Goal: Check status: Check status

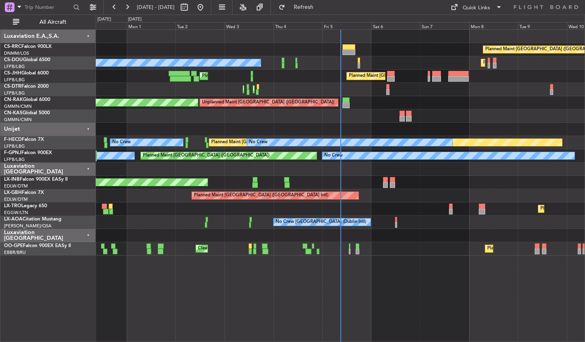
click at [381, 293] on div "Planned Maint [GEOGRAPHIC_DATA] ([GEOGRAPHIC_DATA]) Planned Maint [GEOGRAPHIC_D…" at bounding box center [340, 185] width 489 height 313
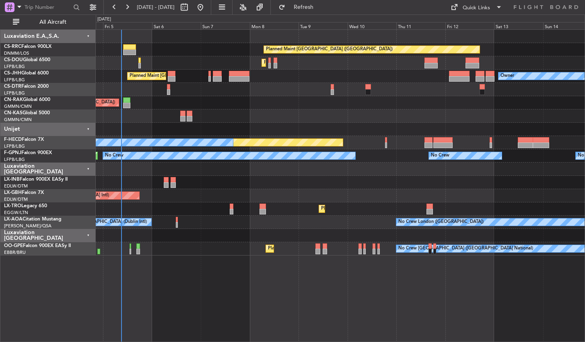
click at [231, 280] on div "Planned Maint [GEOGRAPHIC_DATA] ([GEOGRAPHIC_DATA]) Planned Maint [GEOGRAPHIC_D…" at bounding box center [340, 185] width 489 height 313
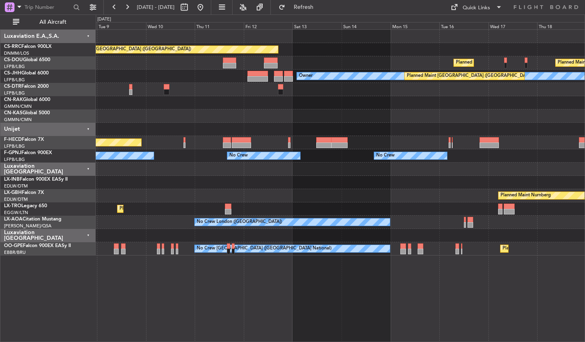
click at [243, 296] on div "Planned Maint [GEOGRAPHIC_DATA] ([GEOGRAPHIC_DATA]) Planned Maint [GEOGRAPHIC_D…" at bounding box center [340, 185] width 489 height 313
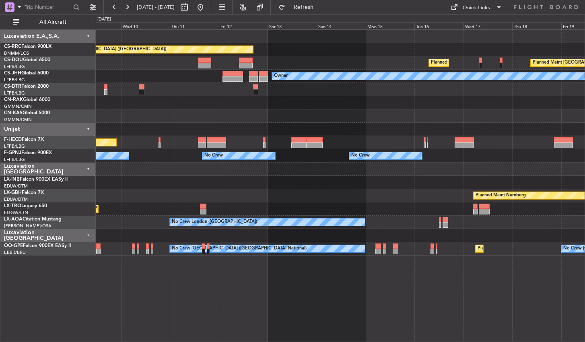
click at [477, 286] on div "Planned Maint [GEOGRAPHIC_DATA] ([GEOGRAPHIC_DATA]) Planned Maint [GEOGRAPHIC_D…" at bounding box center [340, 185] width 489 height 313
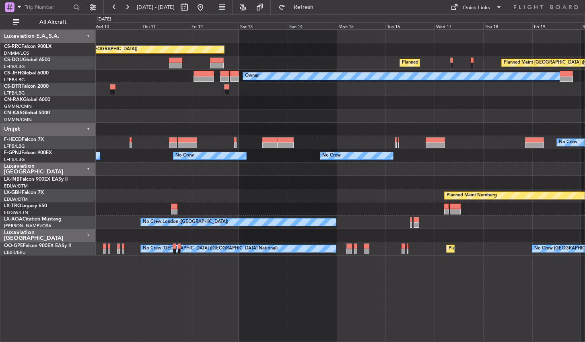
click at [327, 269] on div "Planned Maint [GEOGRAPHIC_DATA] ([GEOGRAPHIC_DATA]) Planned Maint [GEOGRAPHIC_D…" at bounding box center [340, 185] width 489 height 313
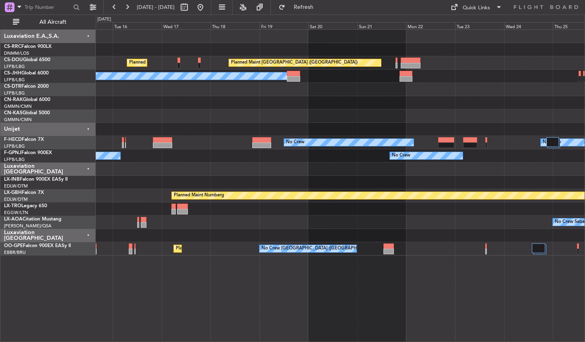
click at [325, 294] on div "Planned Maint [GEOGRAPHIC_DATA] ([GEOGRAPHIC_DATA]) Planned Maint [GEOGRAPHIC_D…" at bounding box center [340, 185] width 489 height 313
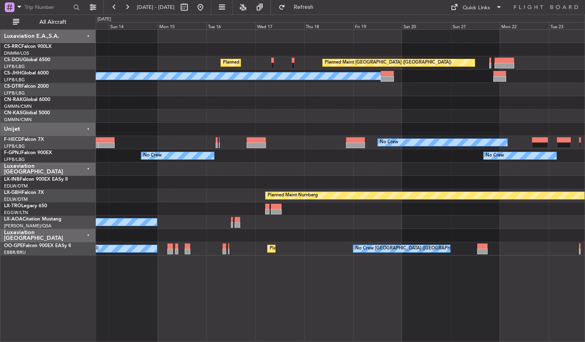
click at [368, 277] on div "Planned Maint [GEOGRAPHIC_DATA] ([GEOGRAPHIC_DATA]) Planned Maint [GEOGRAPHIC_D…" at bounding box center [340, 185] width 489 height 313
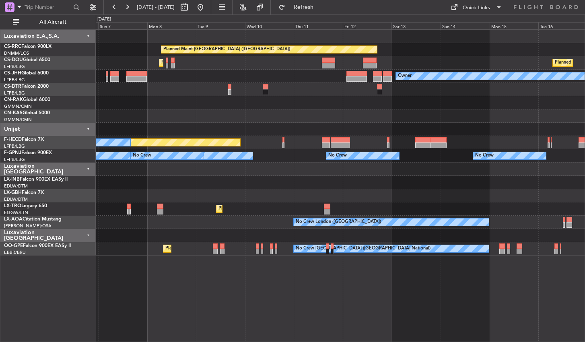
click at [435, 280] on div "Planned Maint [GEOGRAPHIC_DATA] ([GEOGRAPHIC_DATA]) Planned Maint [GEOGRAPHIC_D…" at bounding box center [340, 185] width 489 height 313
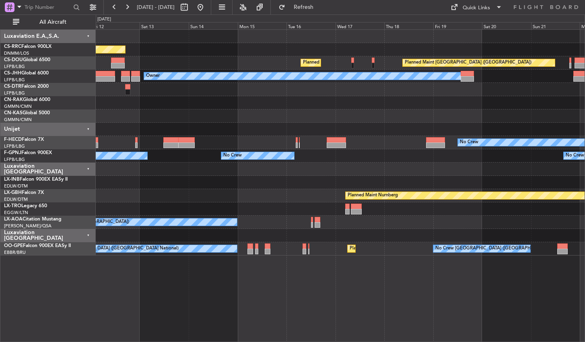
click at [84, 309] on div "Planned Maint [GEOGRAPHIC_DATA] ([GEOGRAPHIC_DATA]) Planned Maint [GEOGRAPHIC_D…" at bounding box center [292, 177] width 585 height 327
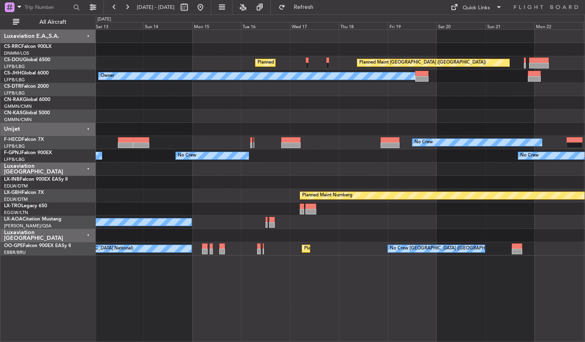
click at [123, 279] on div "Planned Maint [GEOGRAPHIC_DATA] ([GEOGRAPHIC_DATA]) Planned Maint [GEOGRAPHIC_D…" at bounding box center [340, 185] width 489 height 313
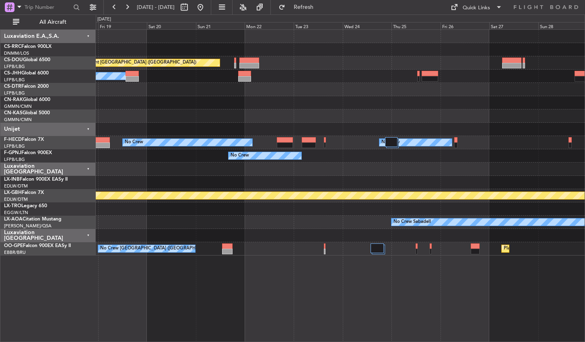
click at [266, 281] on div "Planned Maint [GEOGRAPHIC_DATA] ([GEOGRAPHIC_DATA]) Planned Maint [GEOGRAPHIC_D…" at bounding box center [340, 185] width 489 height 313
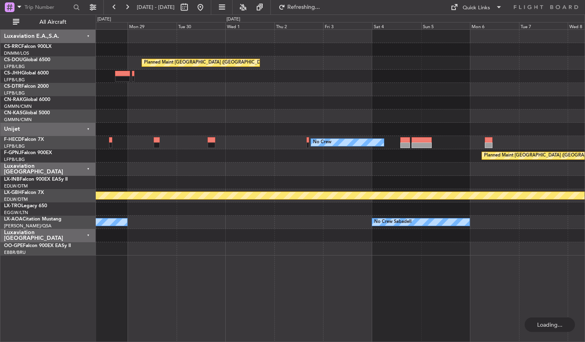
click at [244, 277] on div "Planned Maint [GEOGRAPHIC_DATA] ([GEOGRAPHIC_DATA]) No Crew No Crew Planned Mai…" at bounding box center [340, 185] width 489 height 313
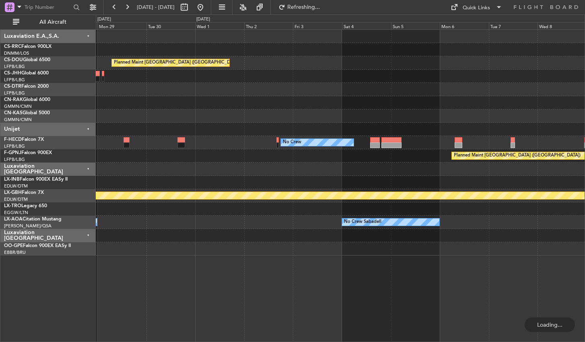
click at [185, 275] on div "Planned Maint [GEOGRAPHIC_DATA] ([GEOGRAPHIC_DATA]) No Crew No Crew Planned Mai…" at bounding box center [340, 185] width 489 height 313
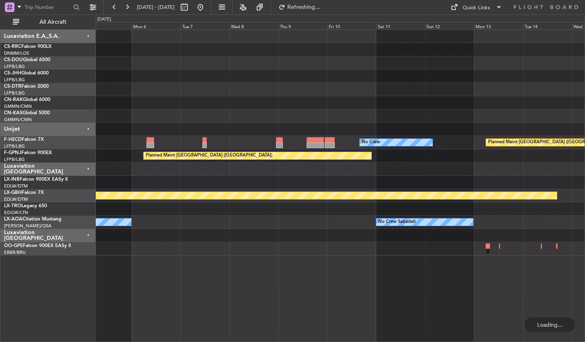
click at [218, 262] on div "No Crew Planned Maint [GEOGRAPHIC_DATA] ([GEOGRAPHIC_DATA]) No Crew Planned Mai…" at bounding box center [340, 185] width 489 height 313
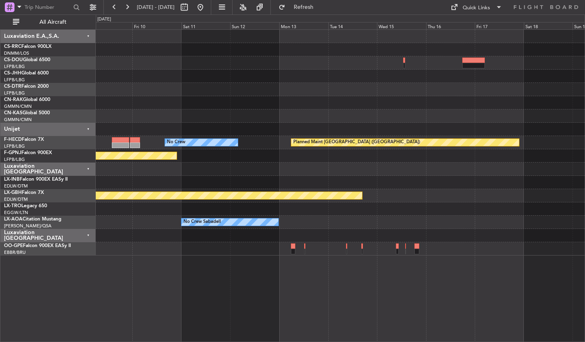
click at [271, 298] on div "No Crew Planned Maint [GEOGRAPHIC_DATA] ([GEOGRAPHIC_DATA]) Planned Maint [GEOG…" at bounding box center [340, 185] width 489 height 313
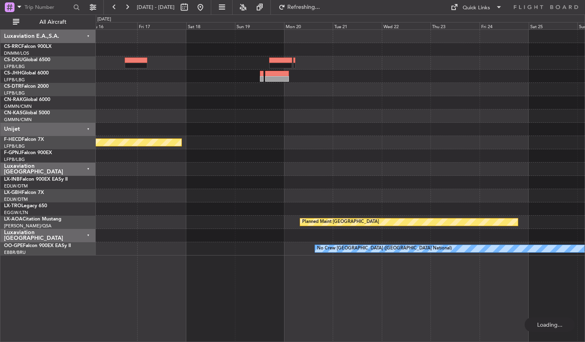
click at [280, 282] on div "Planned Maint [GEOGRAPHIC_DATA] ([GEOGRAPHIC_DATA]) Planned Maint Nurnberg Plan…" at bounding box center [340, 185] width 489 height 313
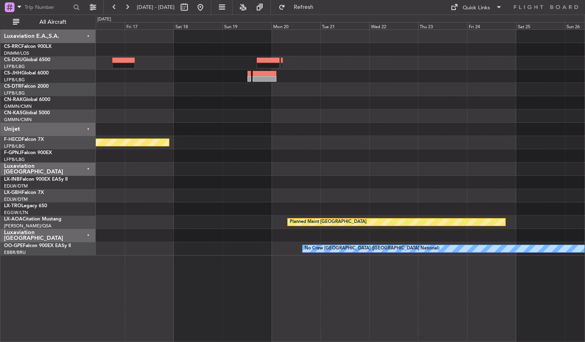
click at [222, 282] on div "Planned Maint [GEOGRAPHIC_DATA] ([GEOGRAPHIC_DATA]) Planned Maint Nurnberg Plan…" at bounding box center [340, 185] width 489 height 313
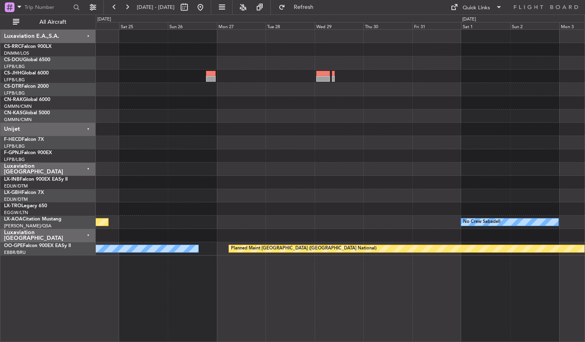
click at [257, 274] on div "Planned Maint [GEOGRAPHIC_DATA] No Crew Sabadell No Crew [GEOGRAPHIC_DATA] (Bru…" at bounding box center [340, 185] width 489 height 313
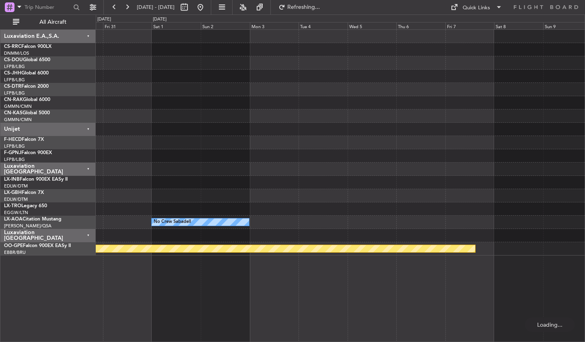
click at [189, 279] on div "No Crew Sabadell Planned Maint [GEOGRAPHIC_DATA] ([GEOGRAPHIC_DATA])" at bounding box center [340, 185] width 489 height 313
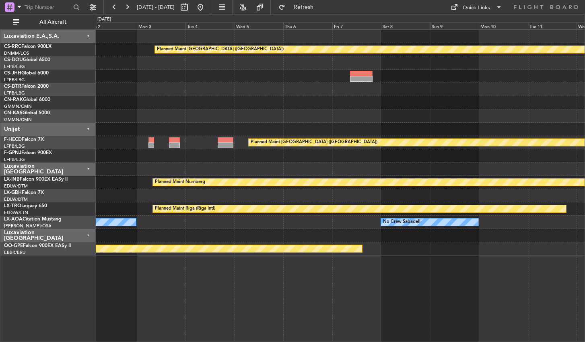
click at [255, 271] on div "Planned Maint [GEOGRAPHIC_DATA] ([GEOGRAPHIC_DATA]) Planned Maint [GEOGRAPHIC_D…" at bounding box center [340, 185] width 489 height 313
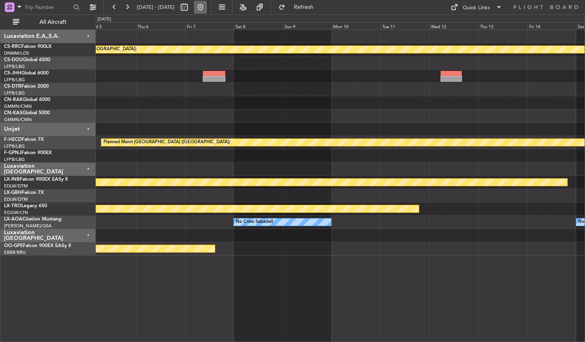
click at [207, 6] on button at bounding box center [200, 7] width 13 height 13
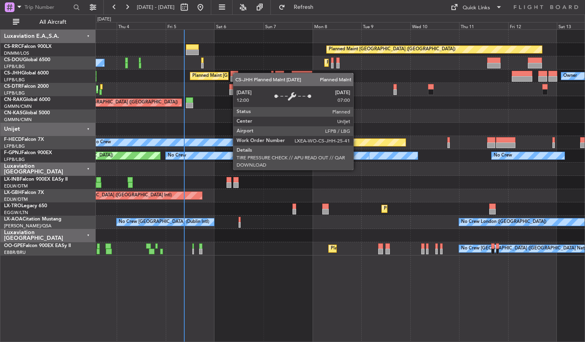
click at [216, 74] on div "Planned Maint [GEOGRAPHIC_DATA] ([GEOGRAPHIC_DATA]) No Crew Planned Maint [GEOG…" at bounding box center [340, 143] width 489 height 226
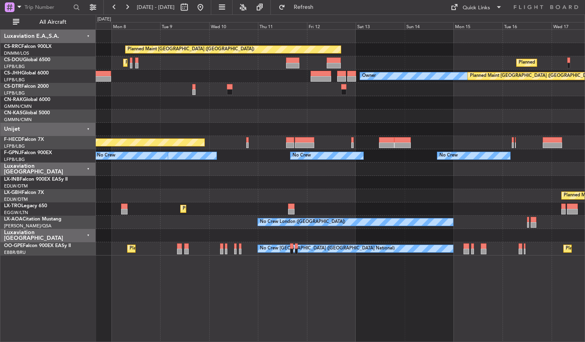
click at [214, 76] on div "Owner Planned Maint [GEOGRAPHIC_DATA] ([GEOGRAPHIC_DATA]) Planned Maint [GEOGRA…" at bounding box center [340, 76] width 489 height 13
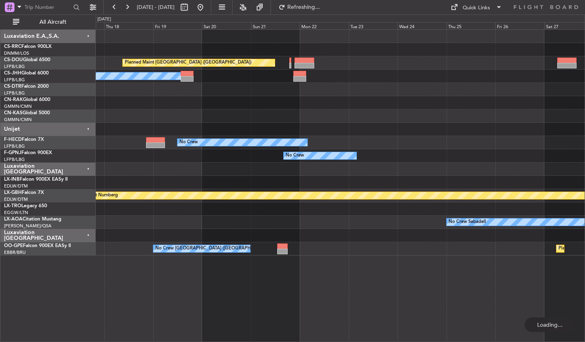
click at [121, 43] on div "Planned Maint [GEOGRAPHIC_DATA] ([GEOGRAPHIC_DATA]) Planned Maint [GEOGRAPHIC_D…" at bounding box center [340, 143] width 489 height 226
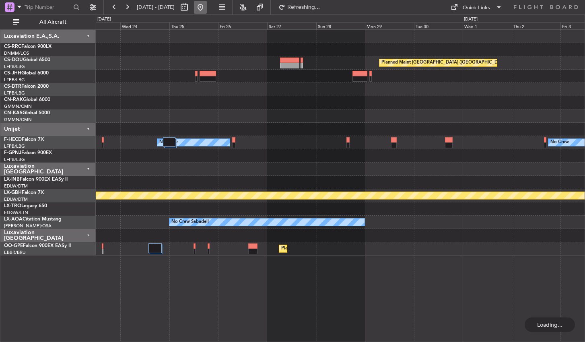
click at [207, 10] on button at bounding box center [200, 7] width 13 height 13
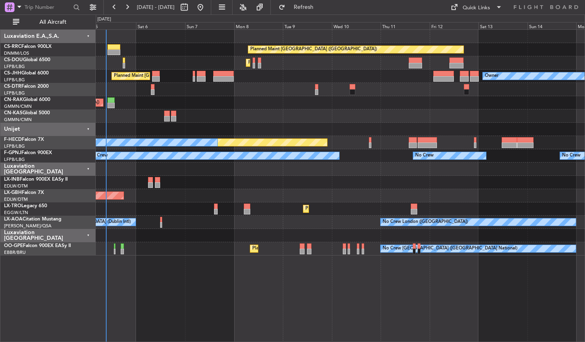
click at [219, 294] on div "Planned Maint [GEOGRAPHIC_DATA] ([GEOGRAPHIC_DATA]) Planned Maint [GEOGRAPHIC_D…" at bounding box center [340, 185] width 489 height 313
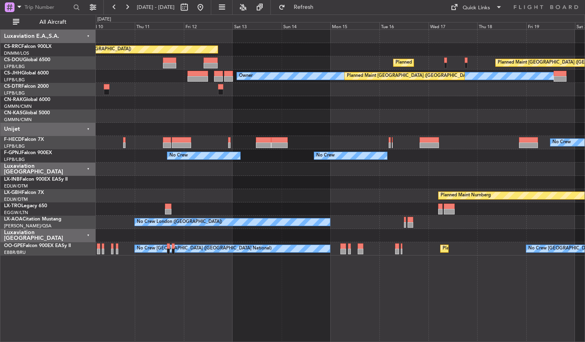
click at [174, 288] on div "Planned Maint [GEOGRAPHIC_DATA] ([GEOGRAPHIC_DATA]) Planned Maint [GEOGRAPHIC_D…" at bounding box center [340, 185] width 489 height 313
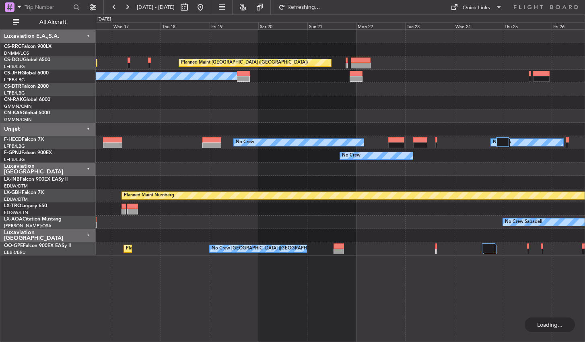
click at [156, 290] on div "Planned Maint [GEOGRAPHIC_DATA] ([GEOGRAPHIC_DATA]) Planned Maint [GEOGRAPHIC_D…" at bounding box center [340, 185] width 489 height 313
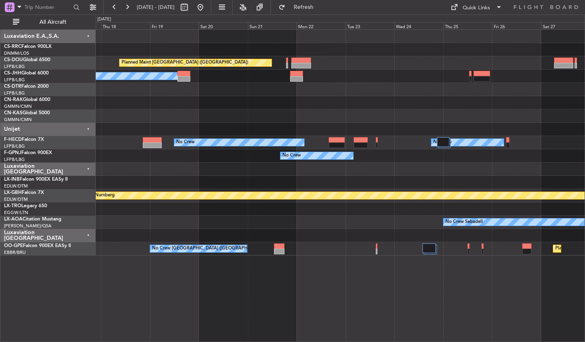
click at [348, 290] on div "Planned Maint [GEOGRAPHIC_DATA] ([GEOGRAPHIC_DATA]) Planned Maint [GEOGRAPHIC_D…" at bounding box center [340, 185] width 489 height 313
